Goal: Task Accomplishment & Management: Manage account settings

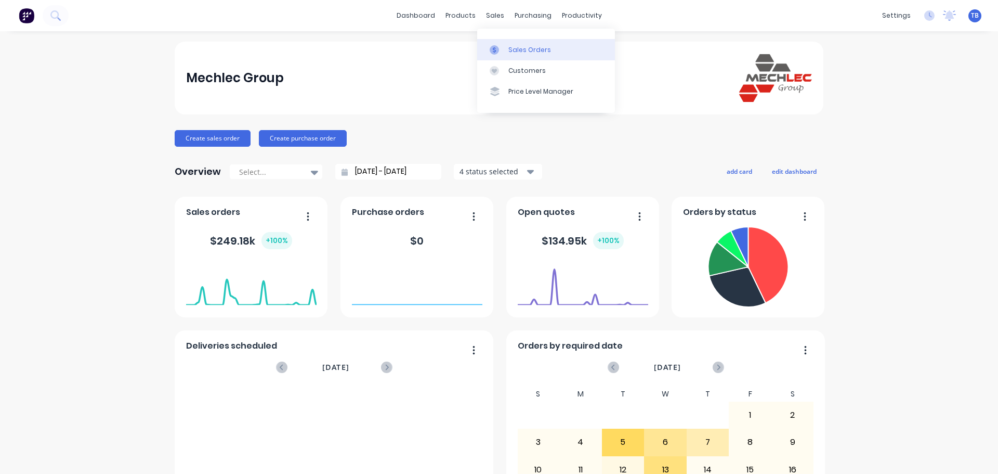
click at [520, 44] on link "Sales Orders" at bounding box center [546, 49] width 138 height 21
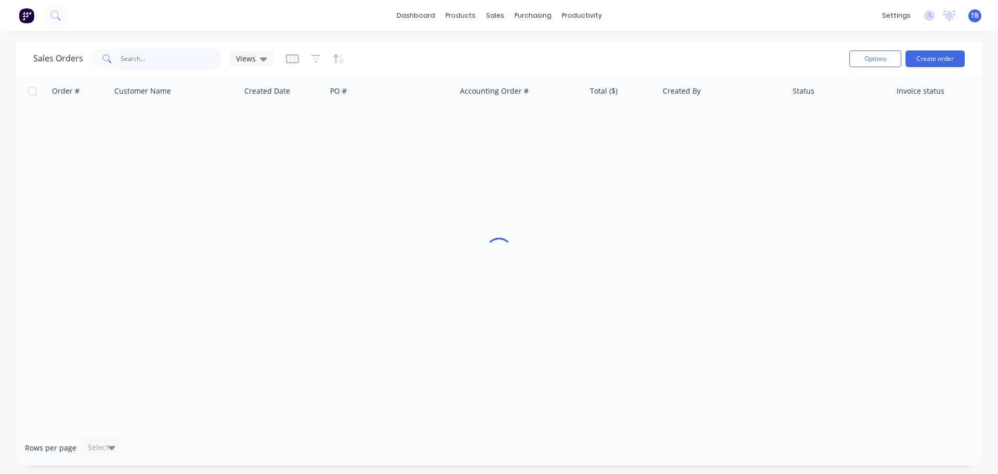
click at [146, 58] on input "text" at bounding box center [171, 58] width 101 height 21
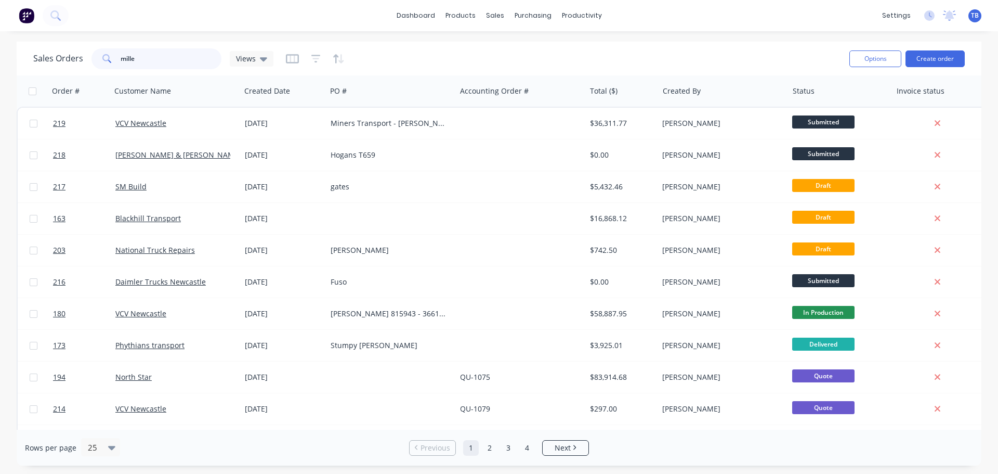
type input "[PERSON_NAME]"
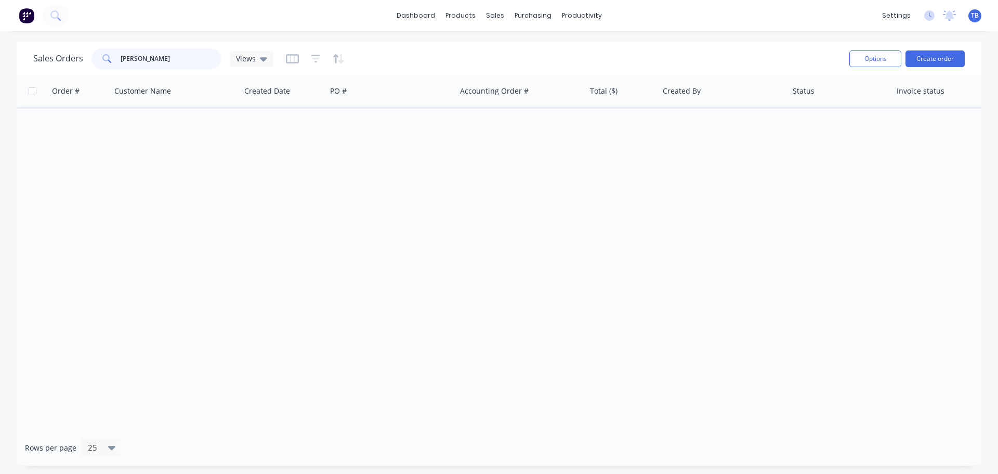
drag, startPoint x: 154, startPoint y: 58, endPoint x: 17, endPoint y: 61, distance: 137.3
click at [17, 61] on div "Sales Orders [PERSON_NAME] Views Options Create order" at bounding box center [499, 59] width 965 height 34
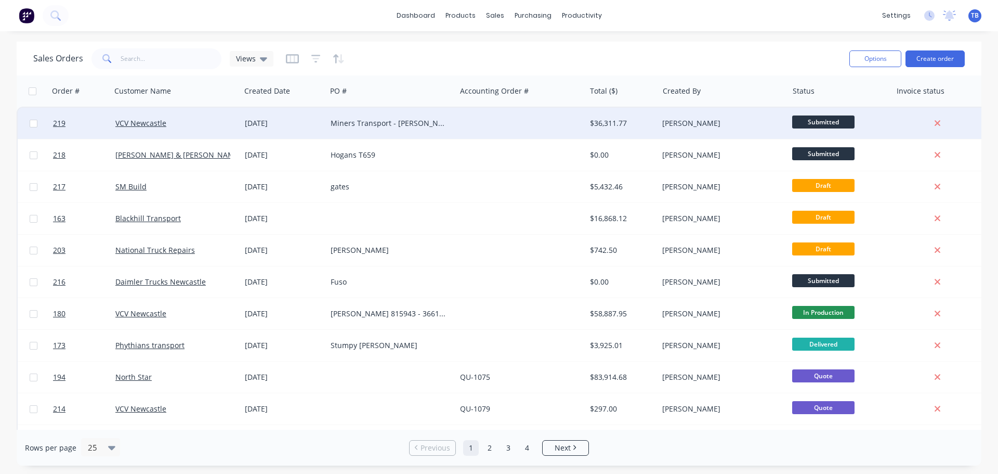
click at [372, 118] on div "Miners Transport - [PERSON_NAME] 815922" at bounding box center [388, 123] width 115 height 10
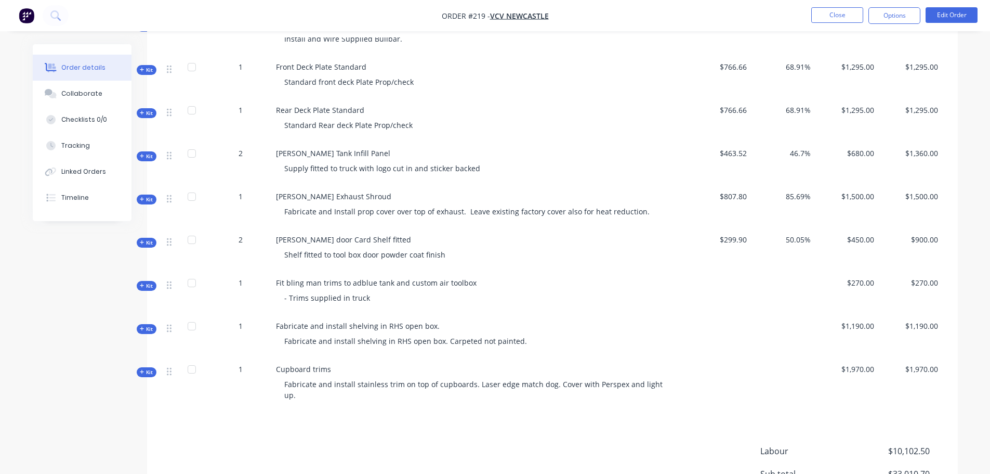
scroll to position [572, 0]
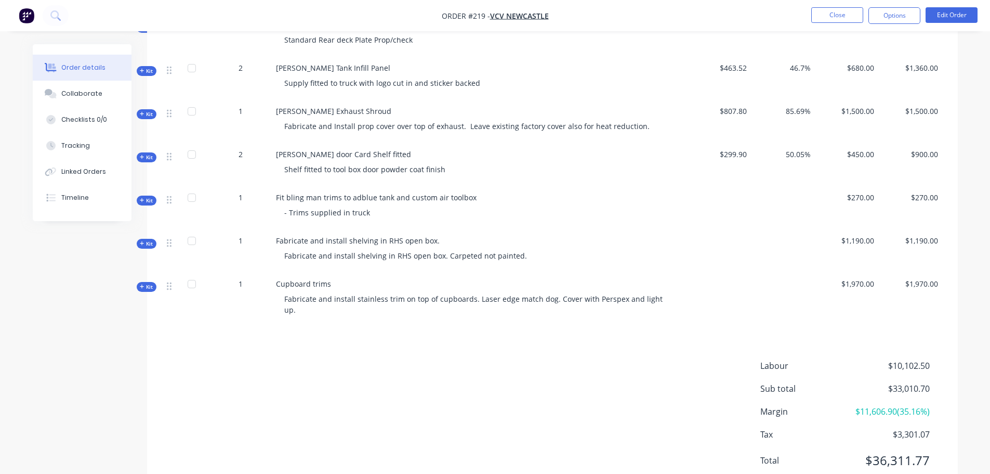
click at [279, 192] on span "Fit bling man trims to adblue tank and custom air toolbox" at bounding box center [376, 197] width 201 height 10
drag, startPoint x: 276, startPoint y: 186, endPoint x: 245, endPoint y: 215, distance: 42.3
click at [470, 192] on span "Fit bling man trims to adblue tank and custom air toolbox" at bounding box center [376, 197] width 201 height 10
copy span "Fit bling man trims to adblue tank and custom air toolbox"
drag, startPoint x: 278, startPoint y: 230, endPoint x: 461, endPoint y: 231, distance: 183.0
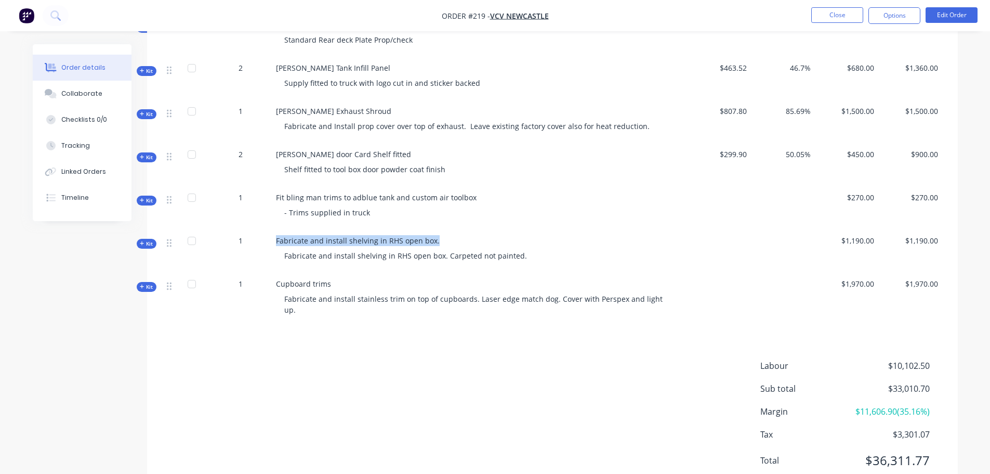
click at [461, 231] on div "Fabricate and install shelving in RHS open box. Fabricate and install shelving …" at bounding box center [480, 250] width 416 height 43
copy span "Fabricate and install shelving in RHS open box."
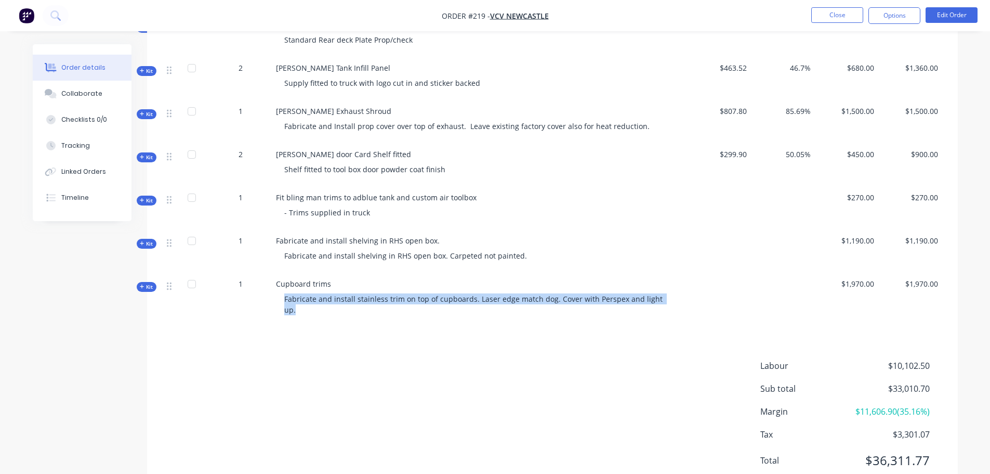
drag, startPoint x: 285, startPoint y: 288, endPoint x: 718, endPoint y: 291, distance: 433.6
click at [718, 291] on div "Kit 1 Cupboard trims Fabricate and install stainless trim on top of cupboards. …" at bounding box center [553, 299] width 780 height 54
copy span "Fabricate and install stainless trim on top of cupboards. Laser edge match dog.…"
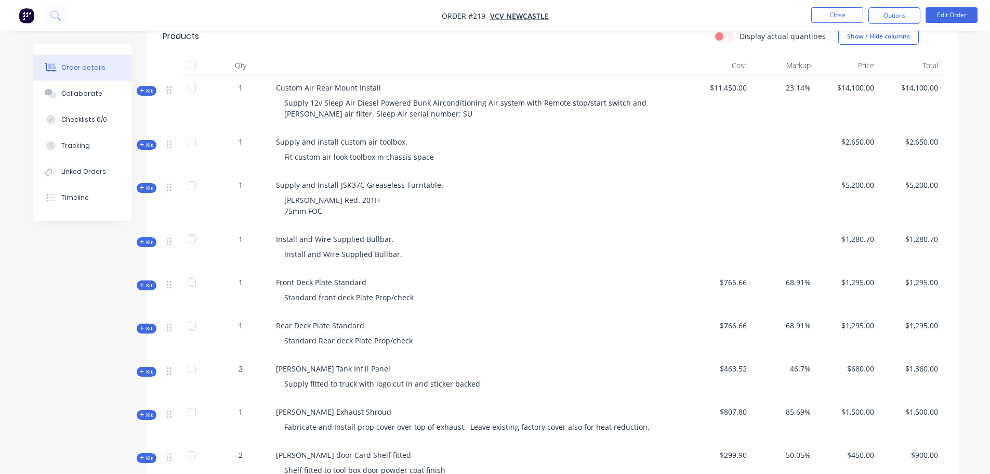
scroll to position [260, 0]
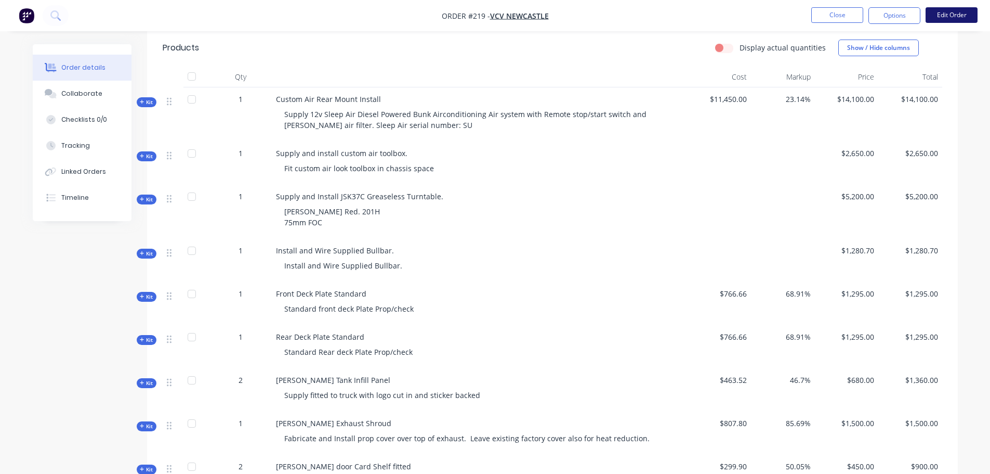
click at [961, 19] on button "Edit Order" at bounding box center [952, 15] width 52 height 16
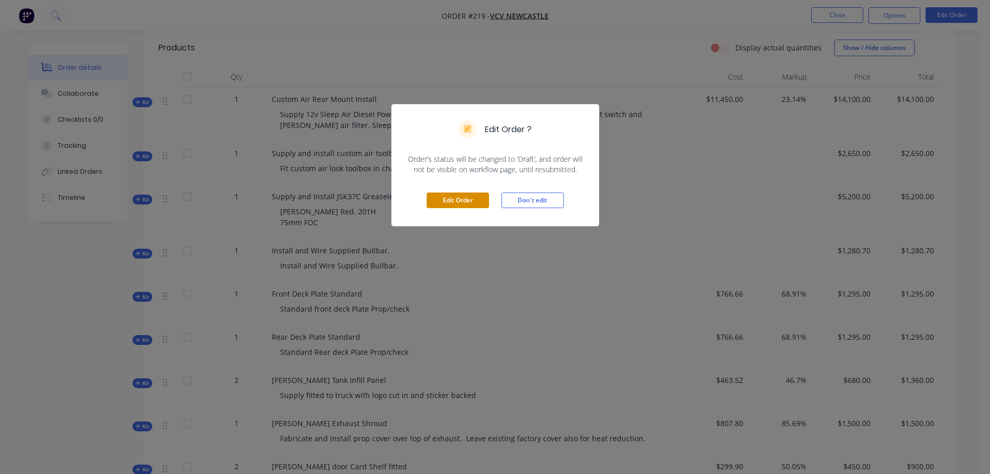
click at [468, 199] on button "Edit Order" at bounding box center [458, 200] width 62 height 16
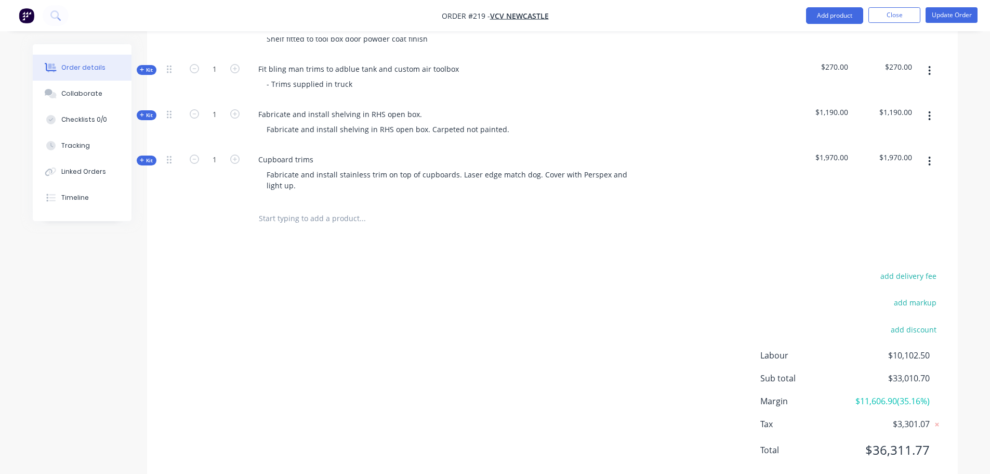
scroll to position [763, 0]
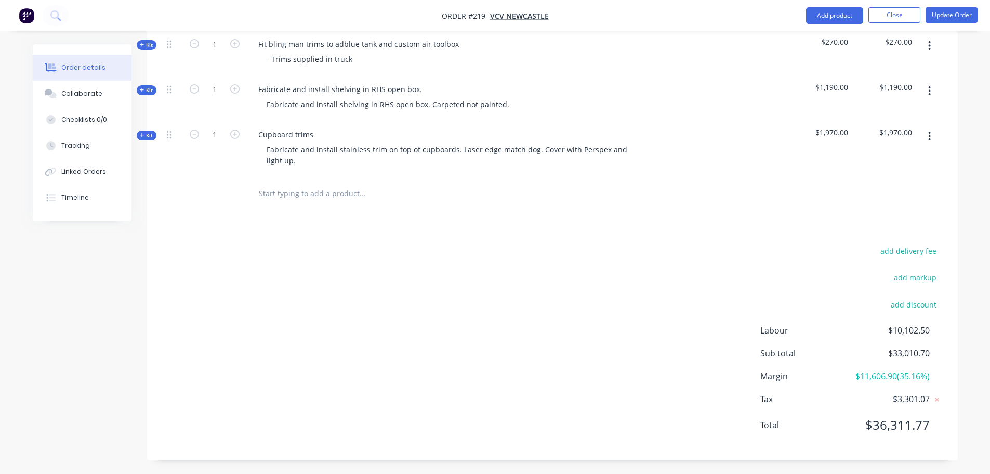
click at [280, 183] on input "text" at bounding box center [362, 193] width 208 height 21
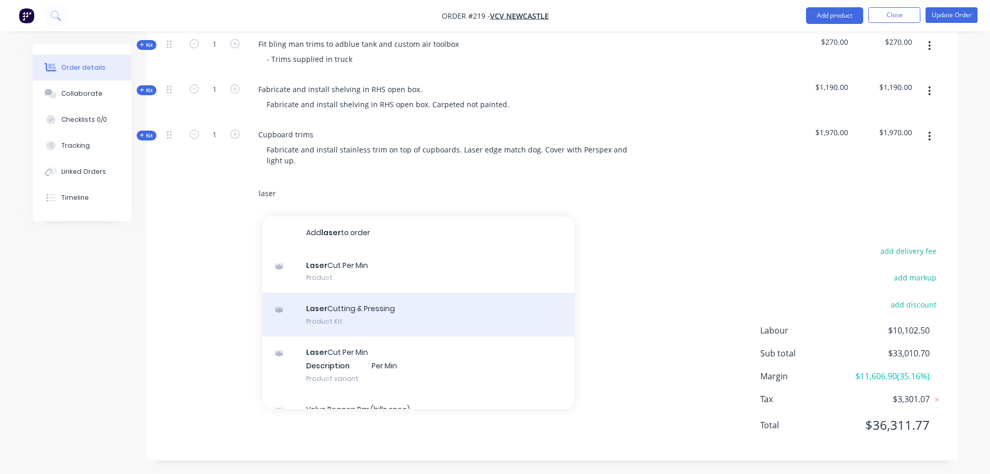
type input "laser"
click at [388, 293] on div "Laser Cutting & Pressing Product Kit" at bounding box center [419, 315] width 312 height 44
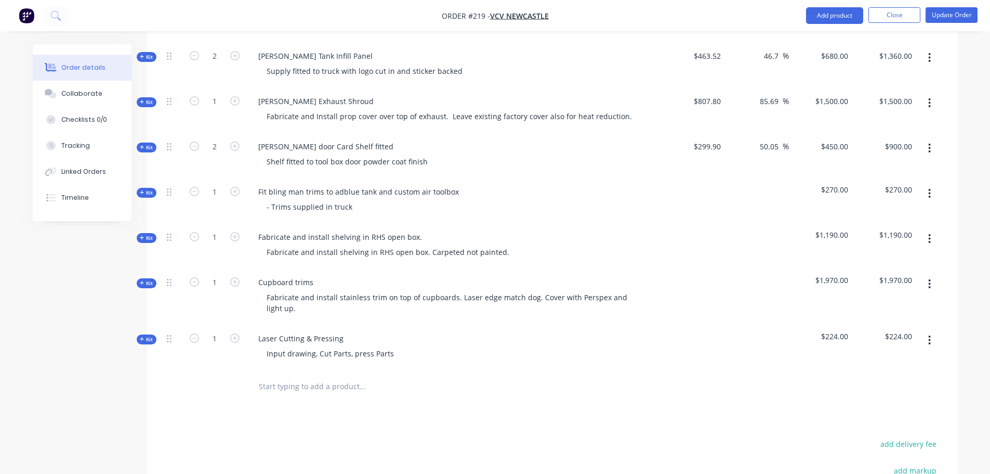
scroll to position [711, 0]
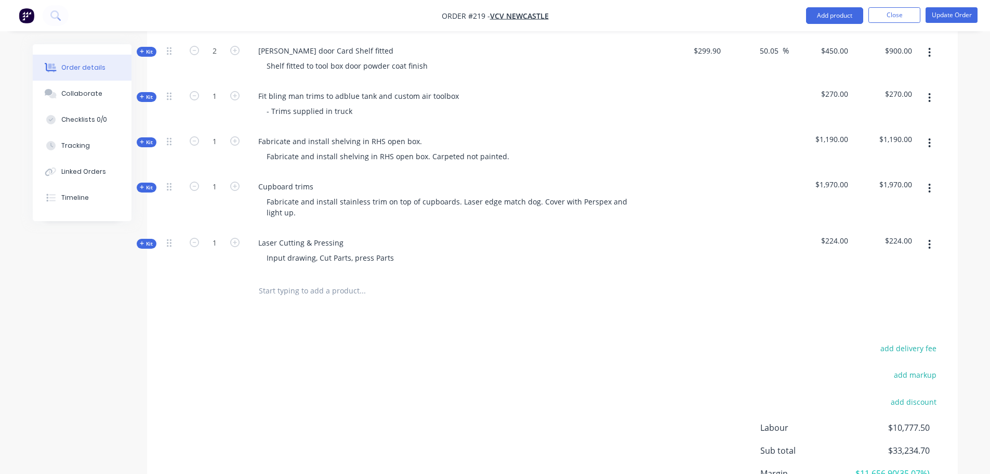
click at [142, 241] on icon at bounding box center [142, 243] width 5 height 5
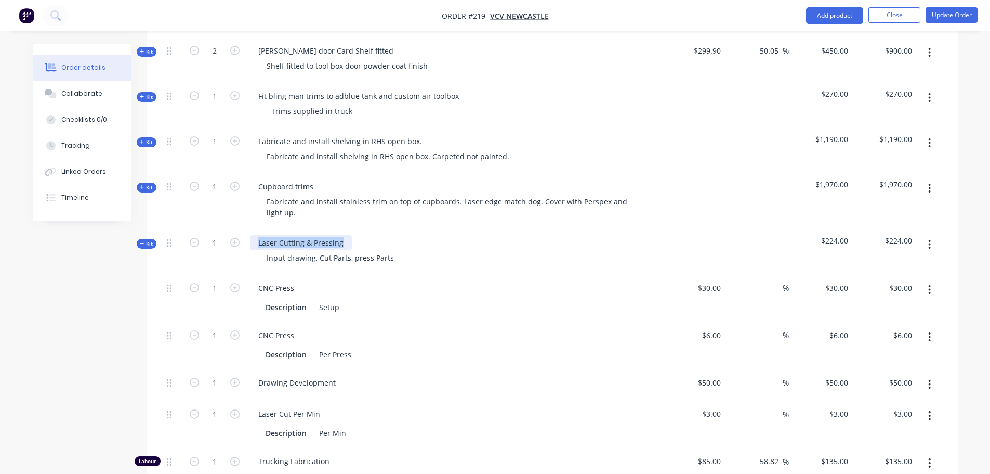
drag, startPoint x: 253, startPoint y: 228, endPoint x: 347, endPoint y: 227, distance: 94.1
click at [347, 235] on div "Laser Cutting & Pressing" at bounding box center [301, 242] width 102 height 15
click at [277, 235] on div "Laser Cutting & Pressing" at bounding box center [301, 242] width 102 height 15
drag, startPoint x: 258, startPoint y: 225, endPoint x: 439, endPoint y: 226, distance: 181.4
click at [439, 229] on div "Laser Cutting & Pressing Input drawing, Cut Parts, press Parts" at bounding box center [454, 251] width 416 height 45
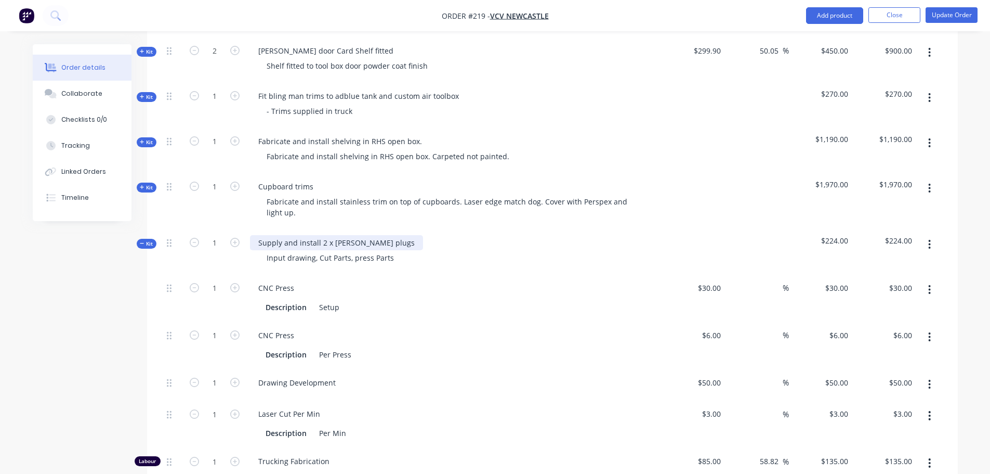
click at [386, 235] on div "Supply and install 2 x [PERSON_NAME] plugs" at bounding box center [336, 242] width 173 height 15
drag, startPoint x: 463, startPoint y: 229, endPoint x: 0, endPoint y: 242, distance: 463.4
click at [0, 242] on div "Order details Collaborate Checklists 0/0 Tracking Linked Orders Timeline Order …" at bounding box center [495, 44] width 990 height 1510
copy div "Supply and install 2 x [PERSON_NAME] plugs through tarp switches"
click at [300, 250] on div "Input drawing, Cut Parts, press Parts" at bounding box center [330, 257] width 144 height 15
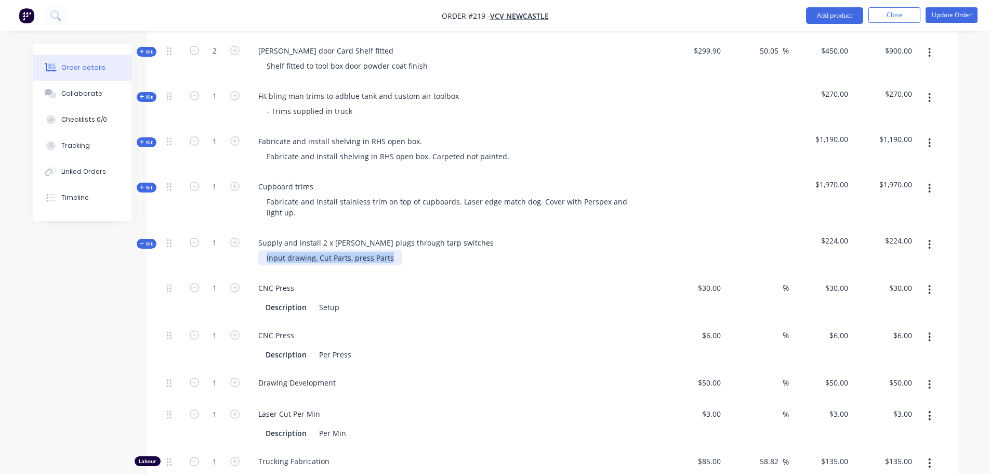
drag, startPoint x: 265, startPoint y: 240, endPoint x: 561, endPoint y: 239, distance: 296.3
click at [561, 250] on div "Input drawing, Cut Parts, press Parts" at bounding box center [454, 257] width 408 height 15
paste div
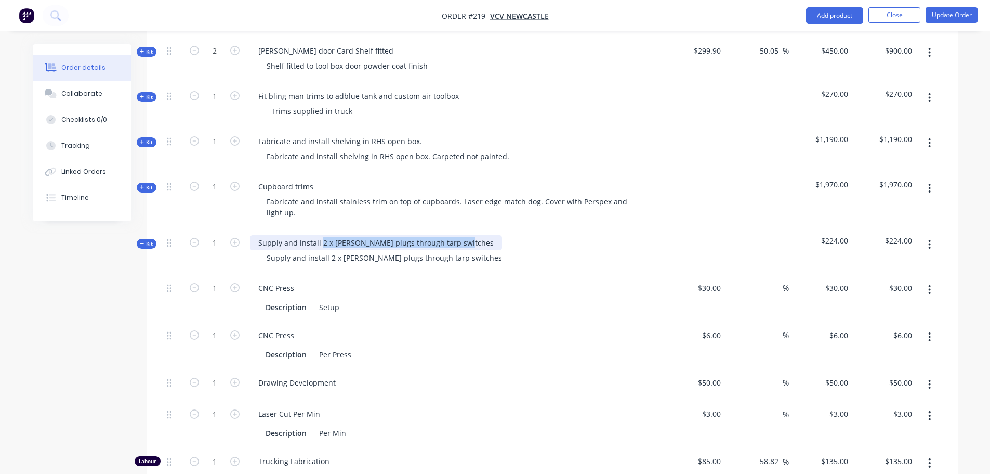
drag, startPoint x: 321, startPoint y: 228, endPoint x: 646, endPoint y: 224, distance: 324.9
click at [646, 229] on div "Supply and install 2 x [PERSON_NAME] plugs through tarp switches Supply and ins…" at bounding box center [454, 251] width 416 height 45
click at [928, 284] on icon "button" at bounding box center [929, 289] width 3 height 11
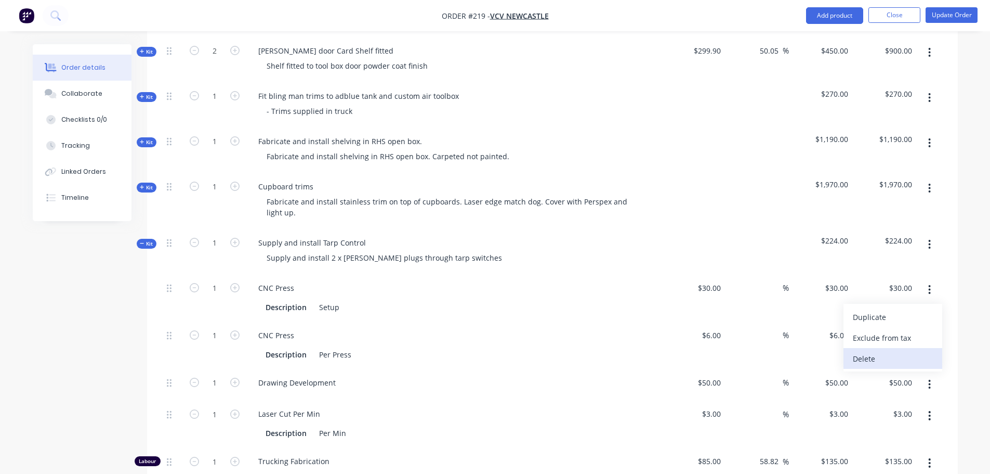
click at [885, 351] on div "Delete" at bounding box center [893, 358] width 80 height 15
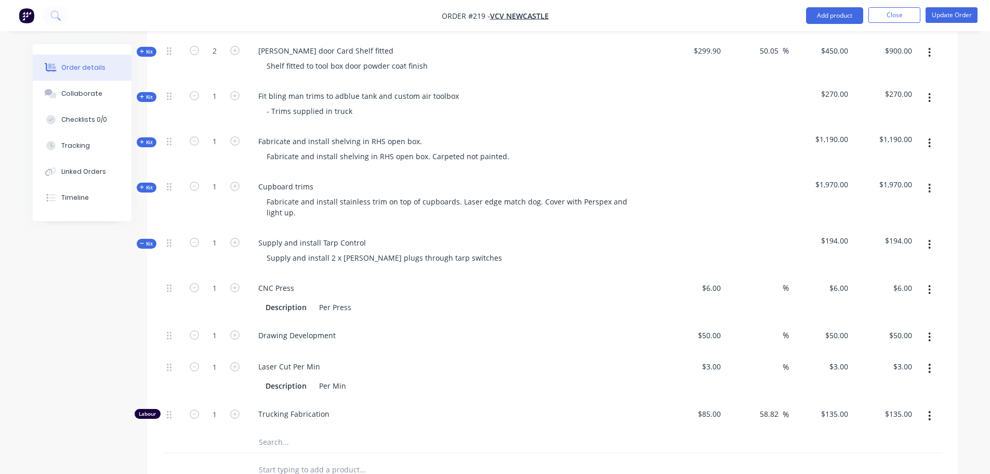
click at [929, 285] on icon "button" at bounding box center [930, 289] width 2 height 9
click at [886, 351] on div "Delete" at bounding box center [893, 358] width 80 height 15
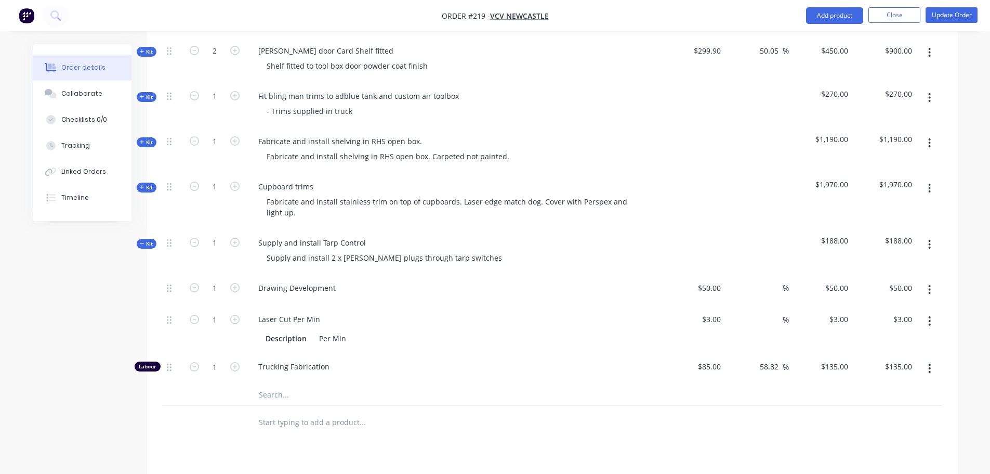
click at [931, 315] on icon "button" at bounding box center [929, 320] width 3 height 11
click at [872, 382] on div "Delete" at bounding box center [893, 389] width 80 height 15
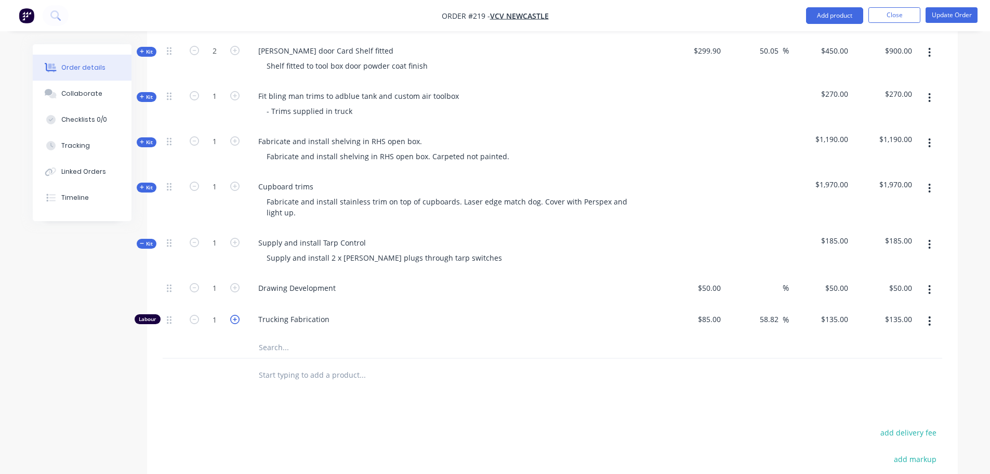
drag, startPoint x: 229, startPoint y: 304, endPoint x: 235, endPoint y: 300, distance: 6.8
click at [230, 313] on button "button" at bounding box center [235, 318] width 14 height 11
type input "2"
type input "$270.00"
click at [235, 315] on icon "button" at bounding box center [234, 319] width 9 height 9
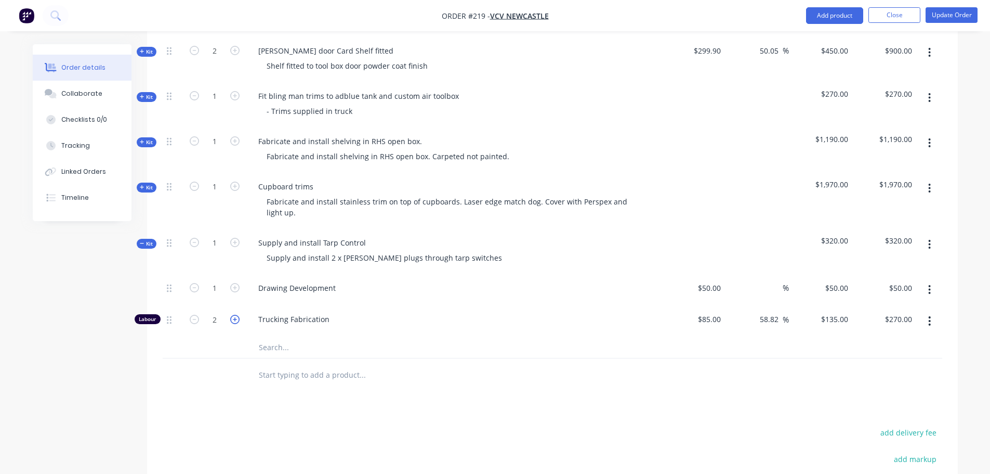
type input "3"
type input "$405.00"
click at [235, 315] on icon "button" at bounding box center [234, 319] width 9 height 9
type input "4"
type input "$540.00"
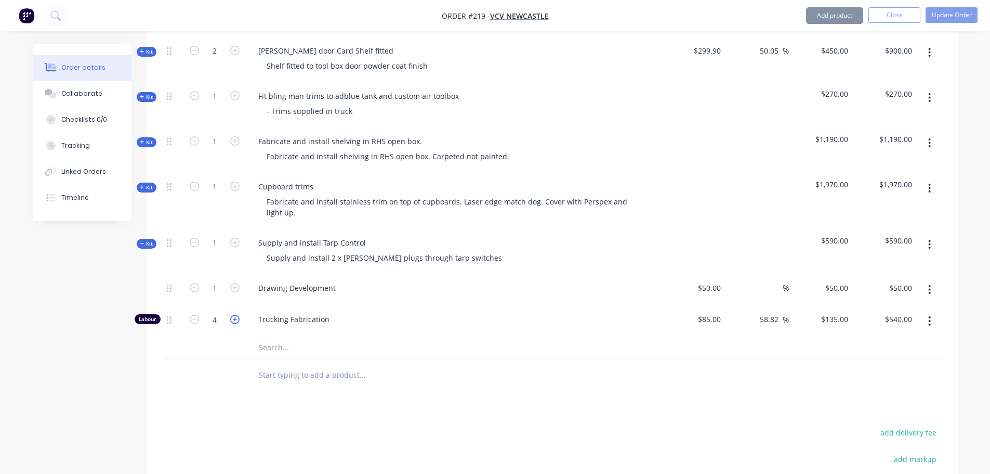
click at [235, 315] on icon "button" at bounding box center [234, 319] width 9 height 9
type input "5"
type input "$675.00"
click at [235, 315] on icon "button" at bounding box center [234, 319] width 9 height 9
type input "6"
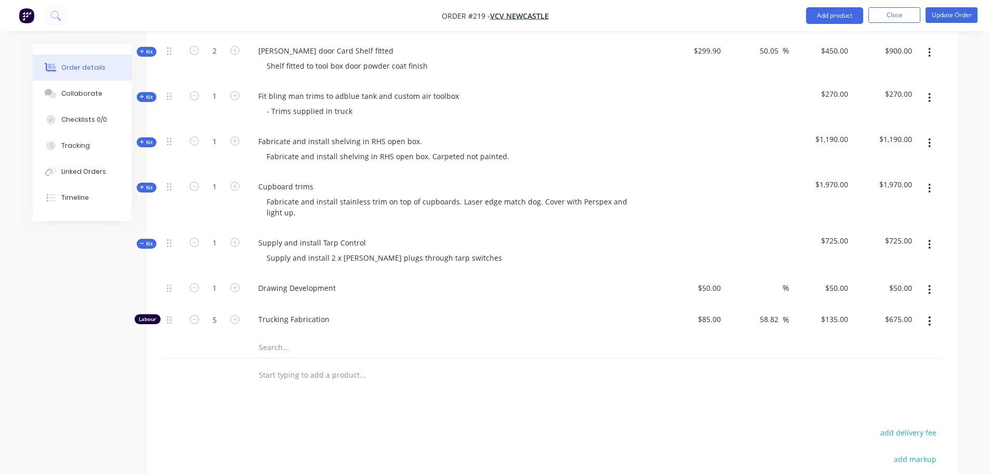
type input "$810.00"
click at [282, 280] on div "Drawing Development" at bounding box center [297, 287] width 94 height 15
drag, startPoint x: 333, startPoint y: 274, endPoint x: 174, endPoint y: 273, distance: 159.1
click at [174, 274] on div "1 Drawing Development $50.00 $50.00 % $50.00 $50.00 $50.00 $50.00" at bounding box center [553, 290] width 780 height 32
click at [696, 274] on div "50 50" at bounding box center [694, 290] width 64 height 32
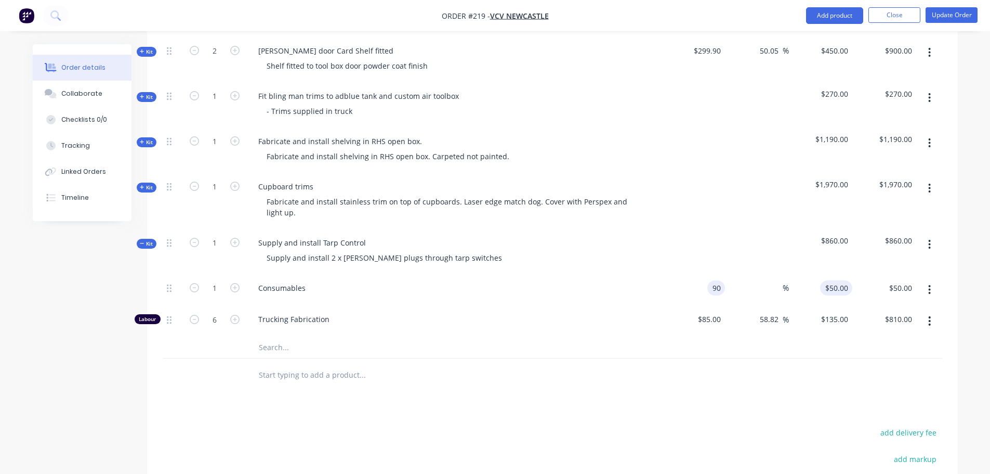
type input "$90.00"
type input "90"
type input "$90.00"
click at [823, 274] on div "90 90" at bounding box center [821, 290] width 64 height 32
type input "100"
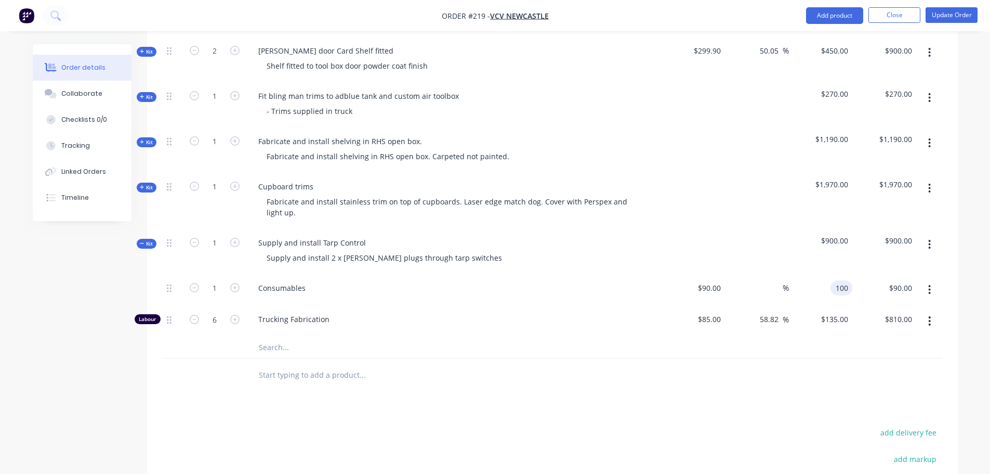
type input "11.11"
type input "$100.00"
click at [847, 382] on div "Products Show / Hide columns Add product Qty Cost Markup Price Total Kit 1 Cust…" at bounding box center [552, 118] width 811 height 1046
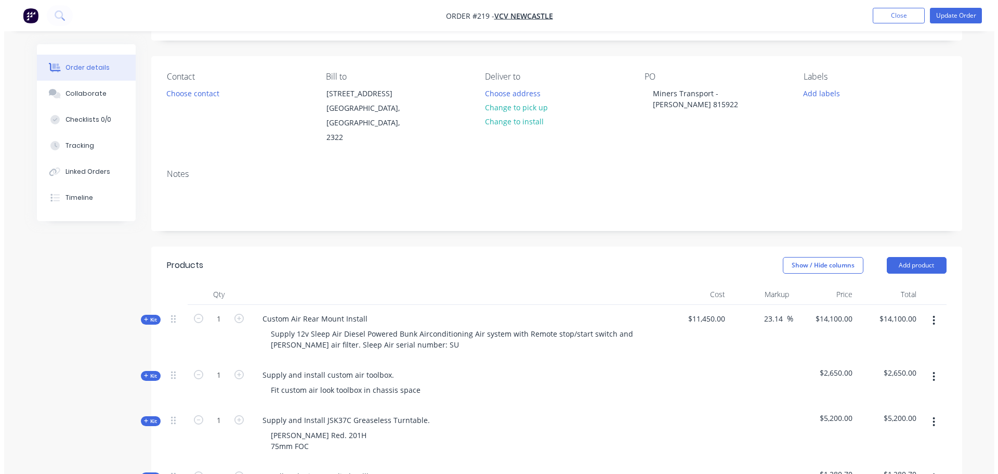
scroll to position [0, 0]
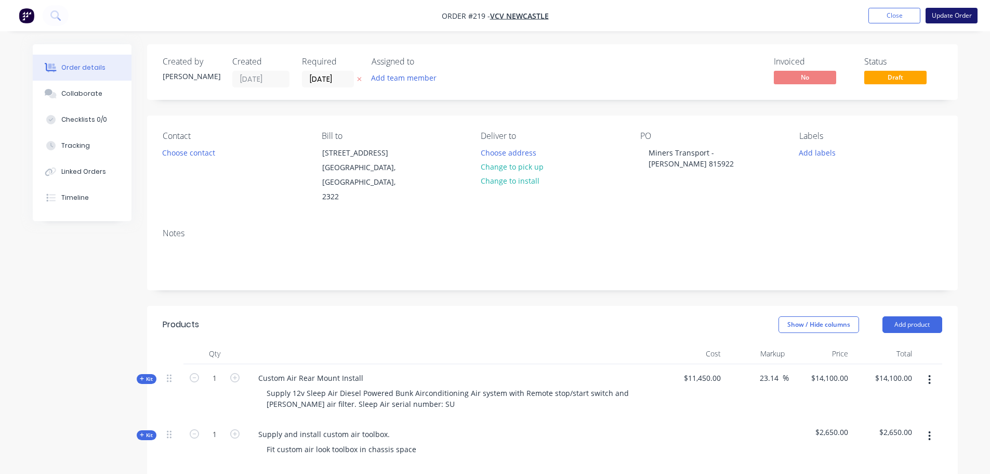
click at [958, 20] on button "Update Order" at bounding box center [952, 16] width 52 height 16
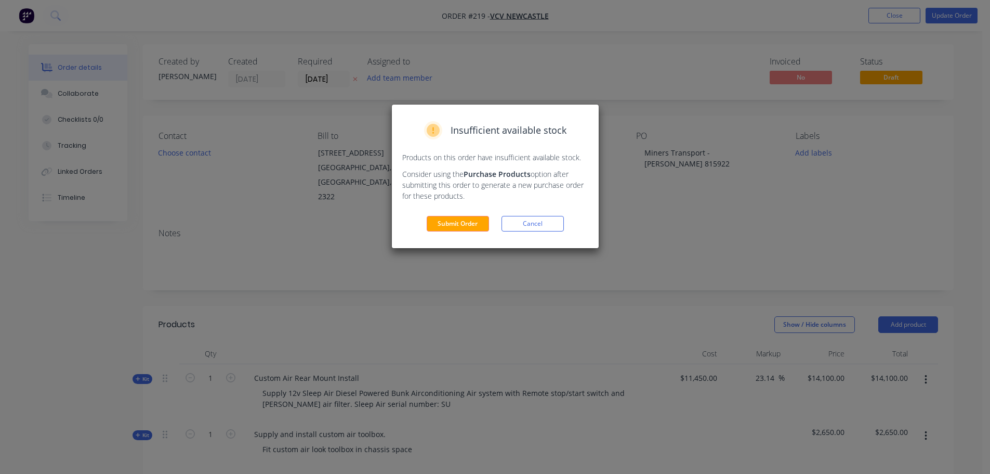
click at [452, 227] on button "Submit Order" at bounding box center [458, 224] width 62 height 16
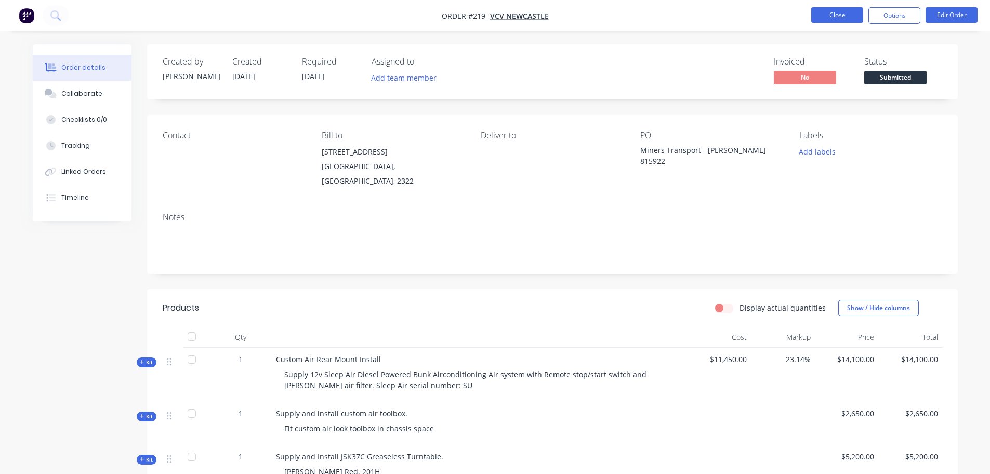
click at [823, 12] on button "Close" at bounding box center [837, 15] width 52 height 16
